Goal: Transaction & Acquisition: Download file/media

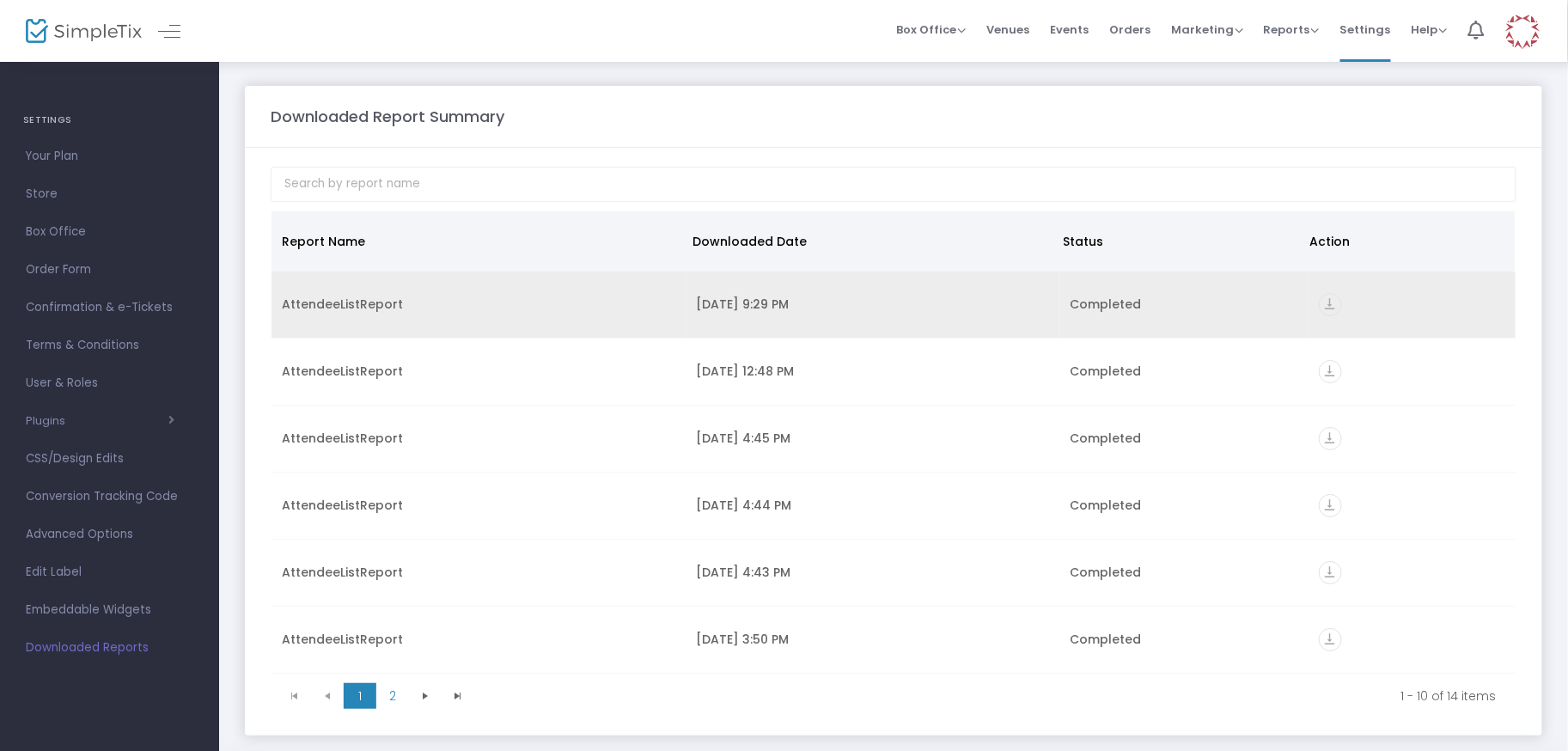
click at [1319, 298] on icon "vertical_align_bottom" at bounding box center [1331, 304] width 23 height 23
click at [368, 299] on div "AttendeeListReport" at bounding box center [479, 304] width 395 height 17
click at [1319, 305] on icon "vertical_align_bottom" at bounding box center [1331, 304] width 23 height 23
